Goal: Transaction & Acquisition: Obtain resource

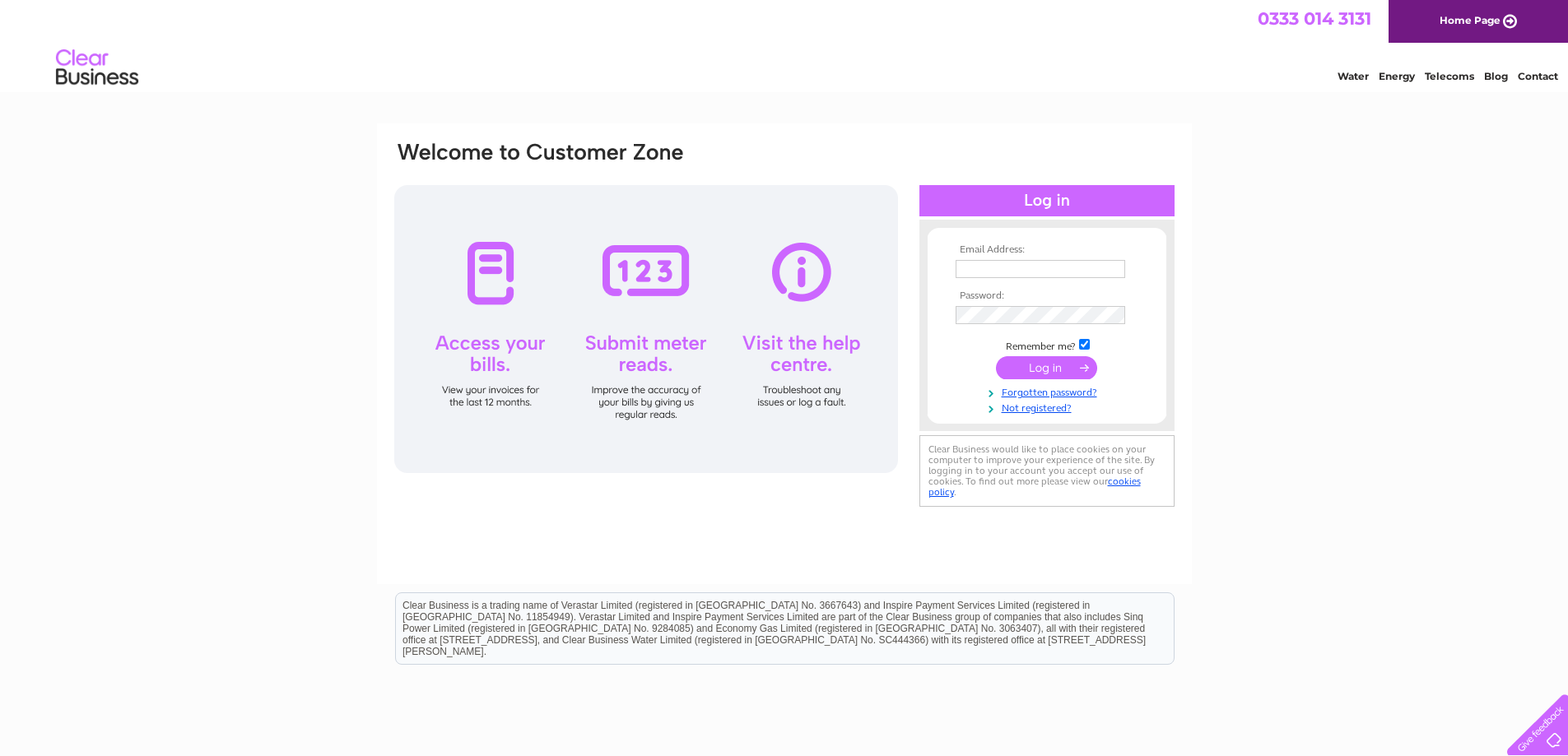
type input "[EMAIL_ADDRESS][DOMAIN_NAME]"
click at [1039, 366] on input "submit" at bounding box center [1046, 368] width 101 height 23
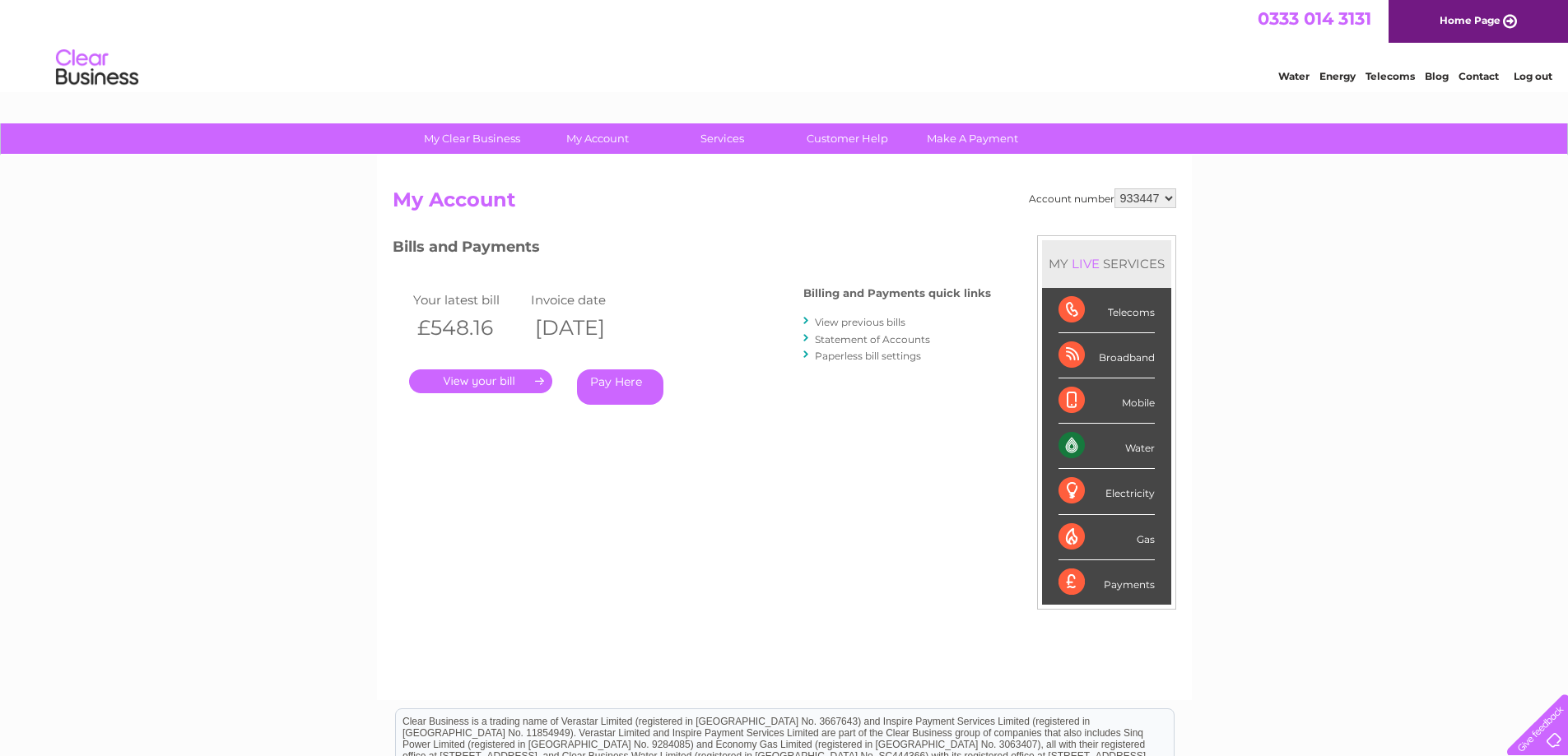
click at [469, 379] on link "." at bounding box center [481, 381] width 144 height 24
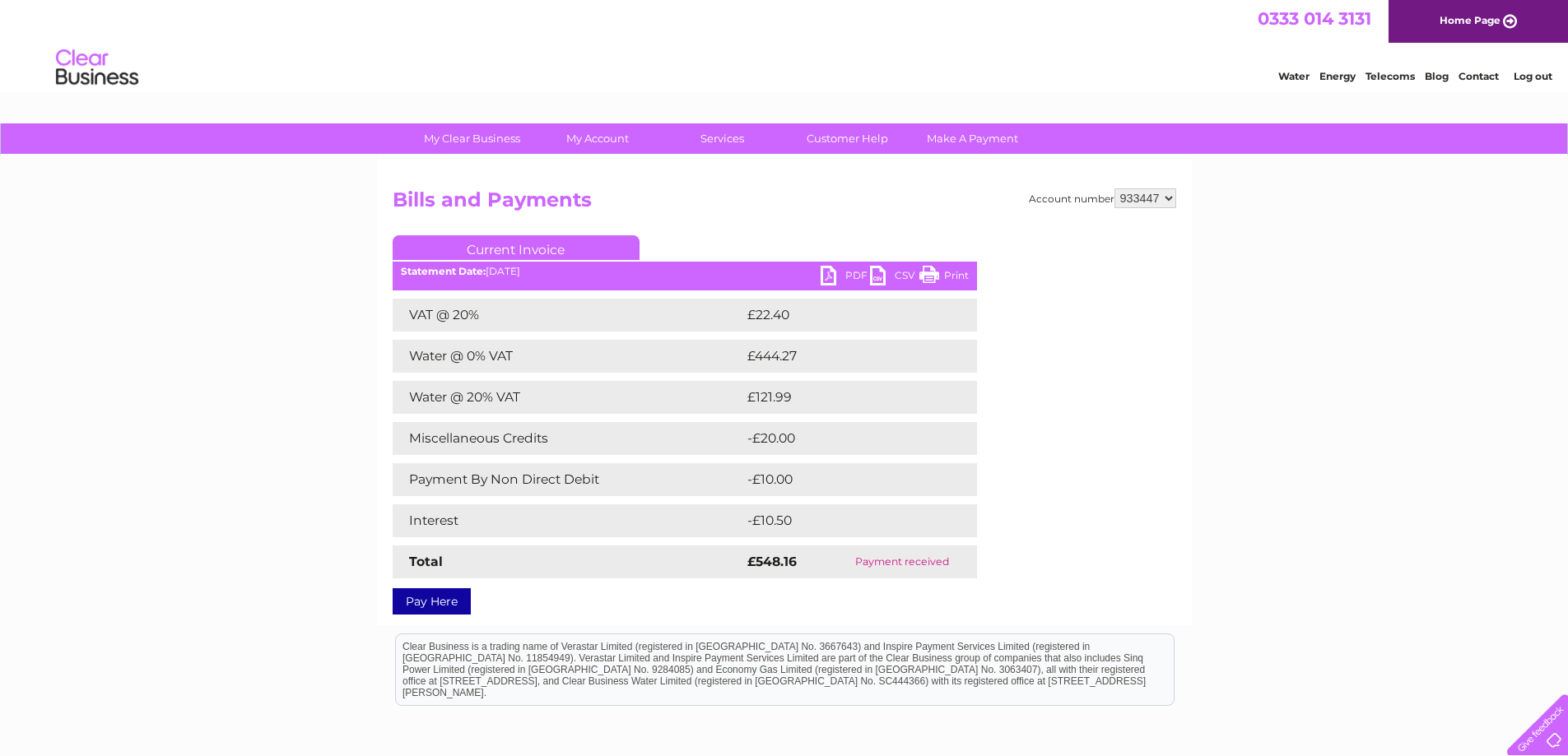
click at [850, 275] on link "PDF" at bounding box center [845, 277] width 49 height 24
click at [1533, 77] on link "Log out" at bounding box center [1533, 76] width 39 height 12
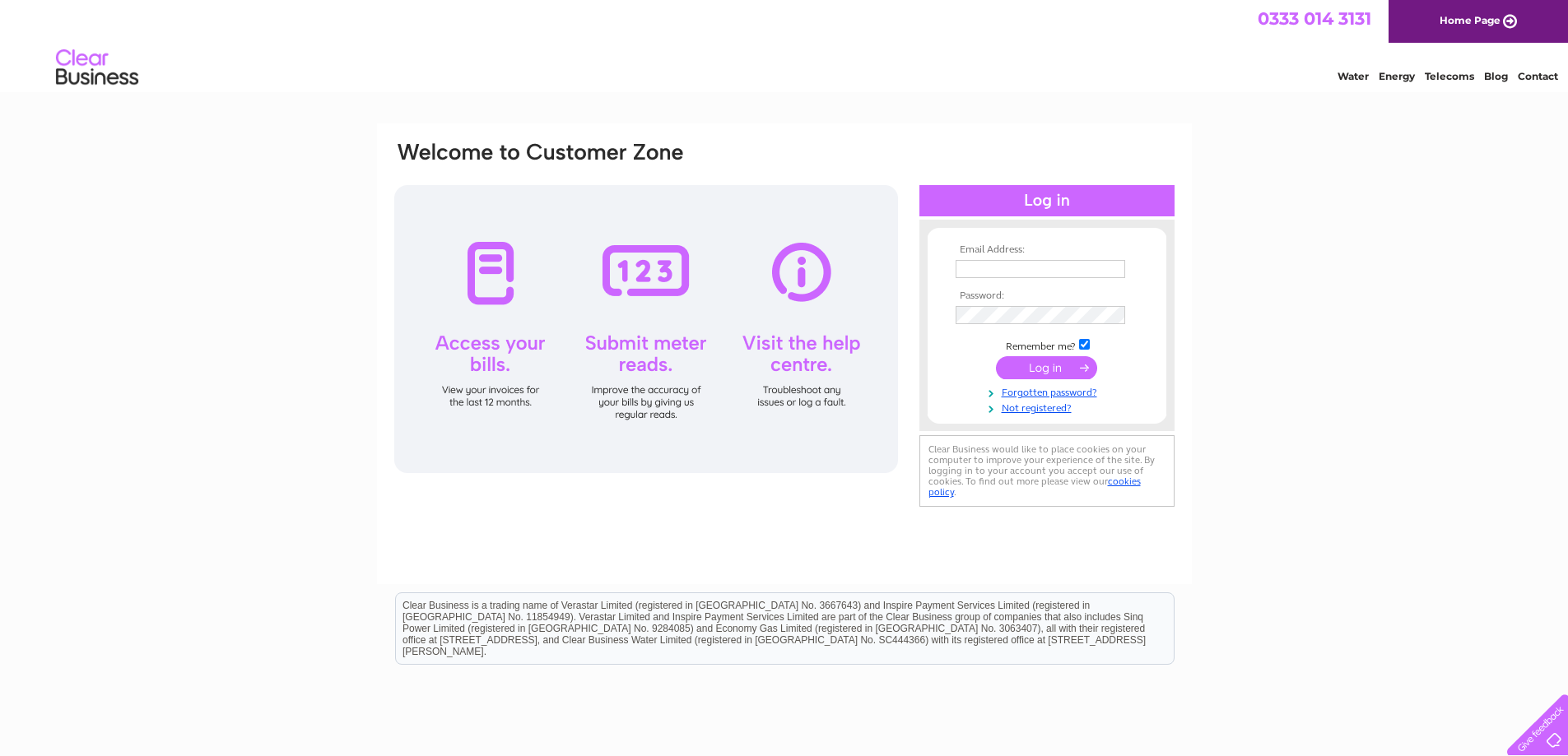
type input "[EMAIL_ADDRESS][DOMAIN_NAME]"
click at [1042, 366] on input "submit" at bounding box center [1046, 368] width 101 height 23
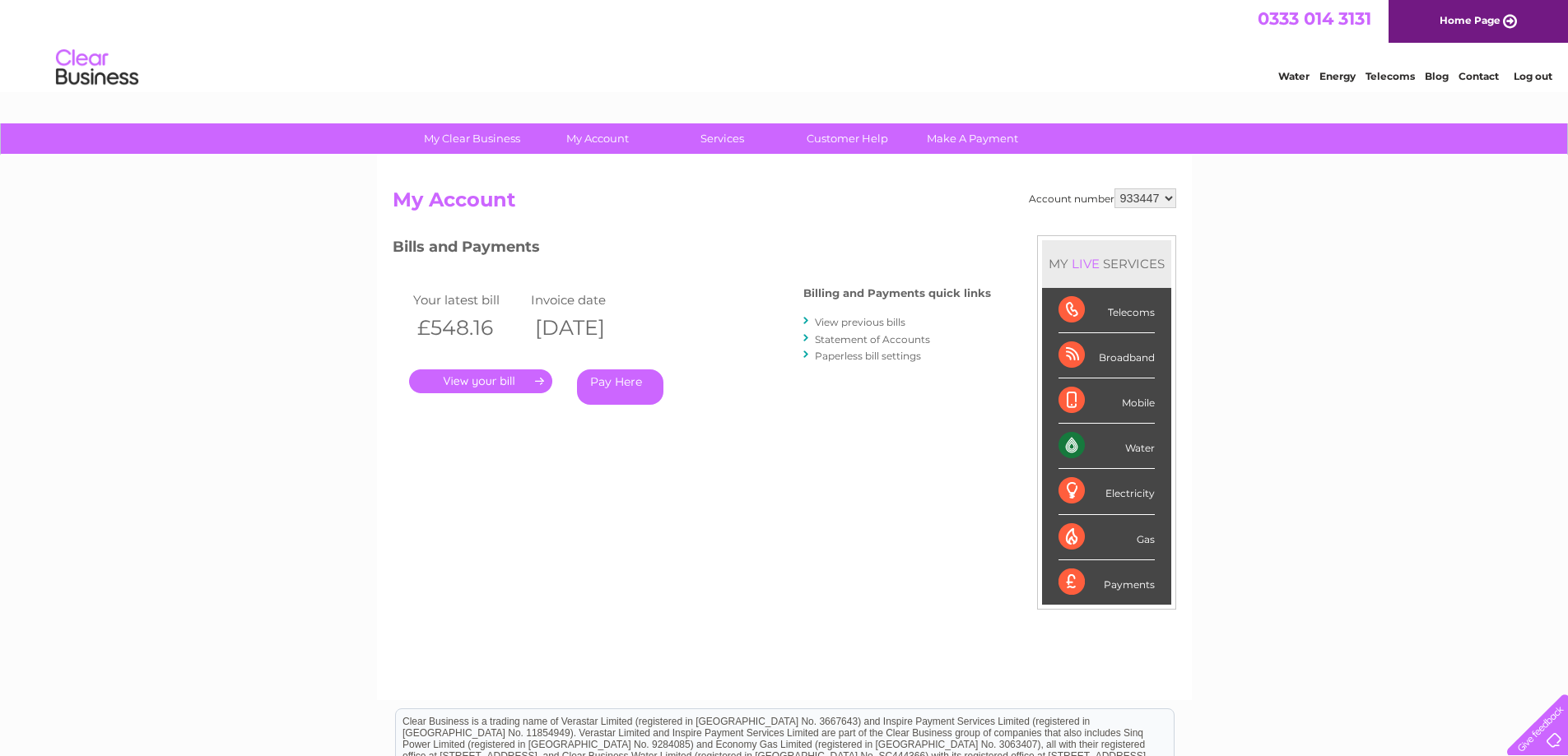
click at [483, 378] on link "." at bounding box center [481, 381] width 144 height 24
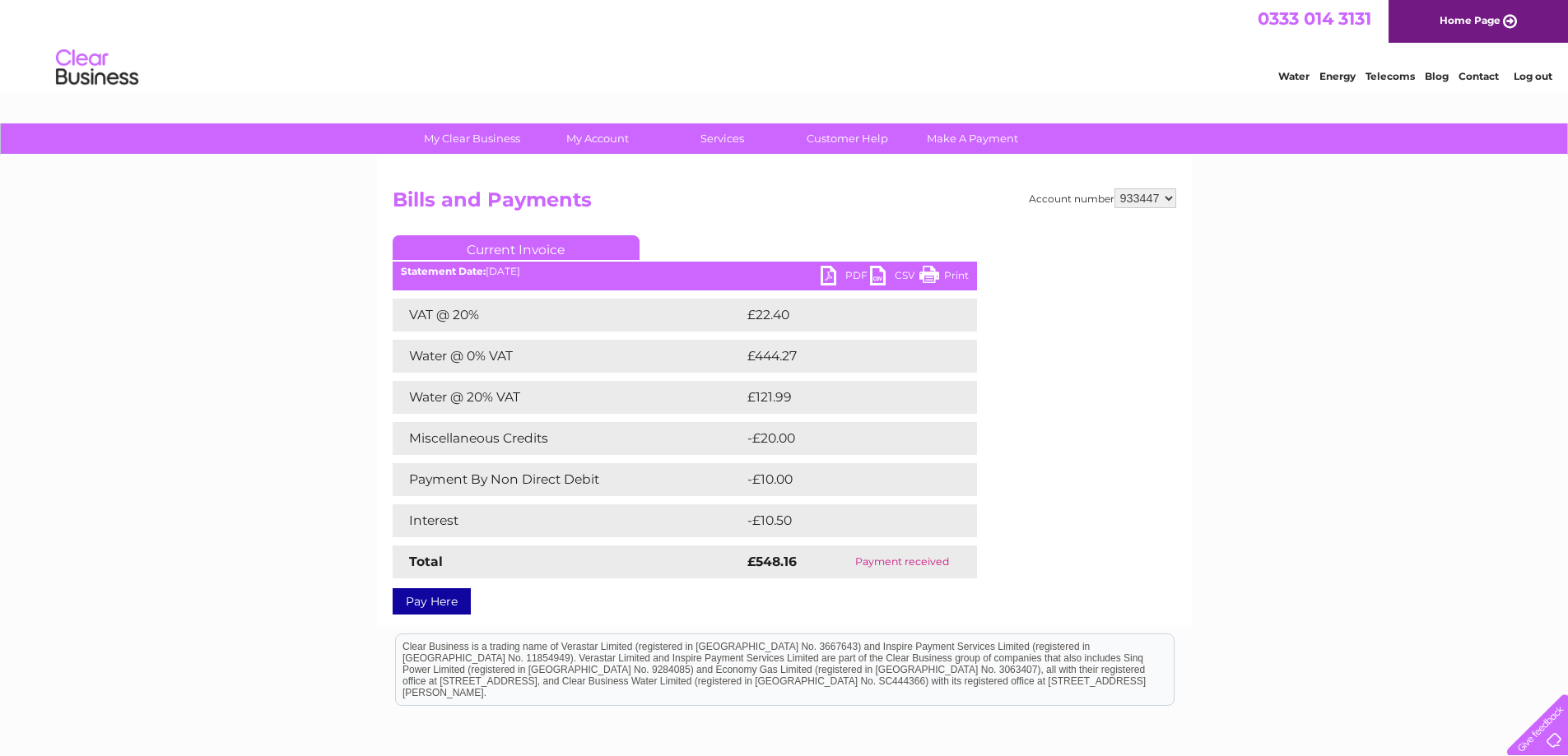
click at [858, 273] on link "PDF" at bounding box center [845, 277] width 49 height 24
click at [1537, 78] on link "Log out" at bounding box center [1533, 76] width 39 height 12
